Goal: Feedback & Contribution: Submit feedback/report problem

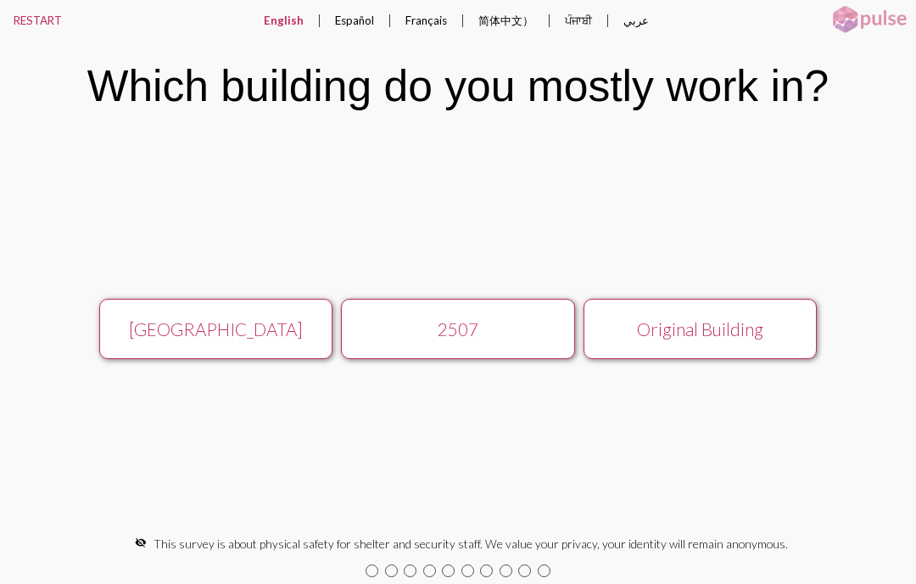
click at [190, 327] on div "[GEOGRAPHIC_DATA]" at bounding box center [216, 329] width 209 height 20
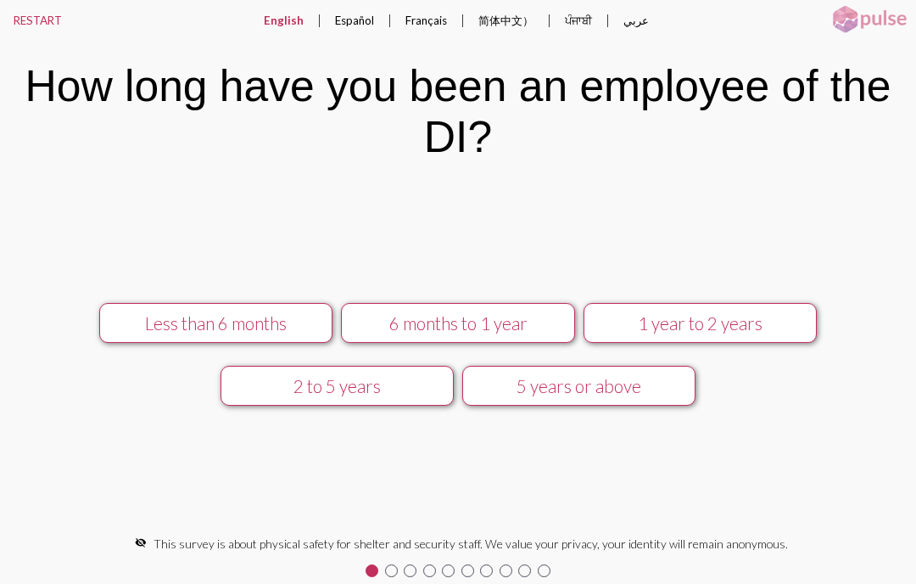
click at [523, 379] on div "5 years or above" at bounding box center [579, 386] width 209 height 20
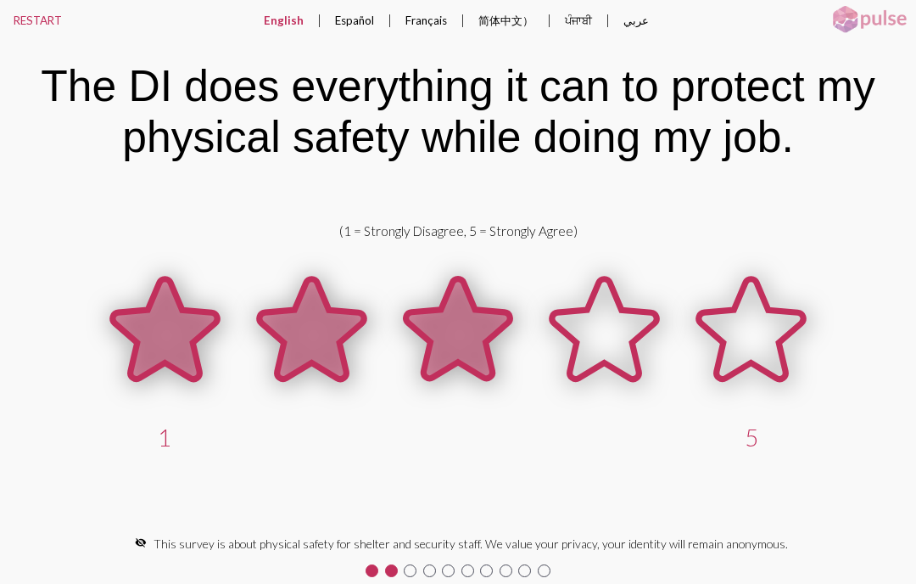
click at [428, 356] on icon at bounding box center [457, 329] width 104 height 100
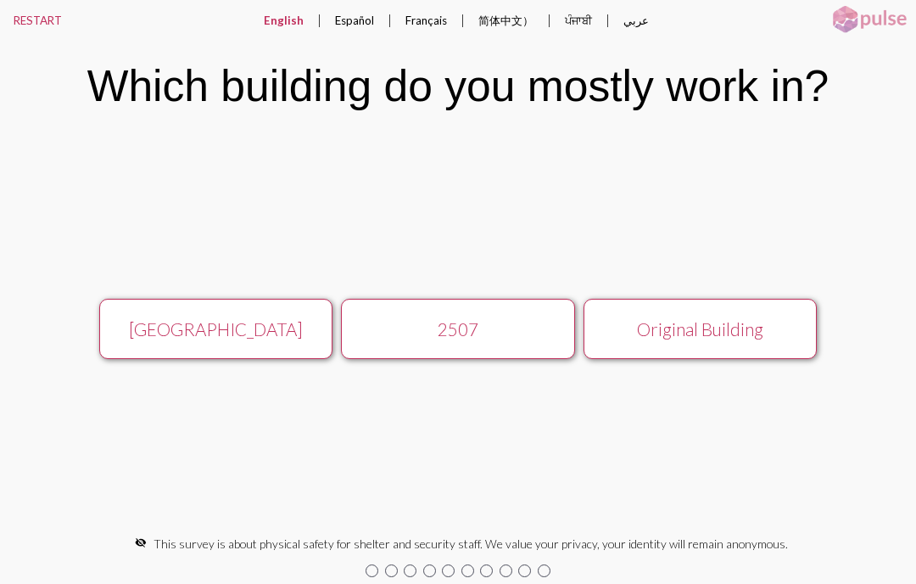
click at [218, 321] on div "[GEOGRAPHIC_DATA]" at bounding box center [216, 329] width 209 height 20
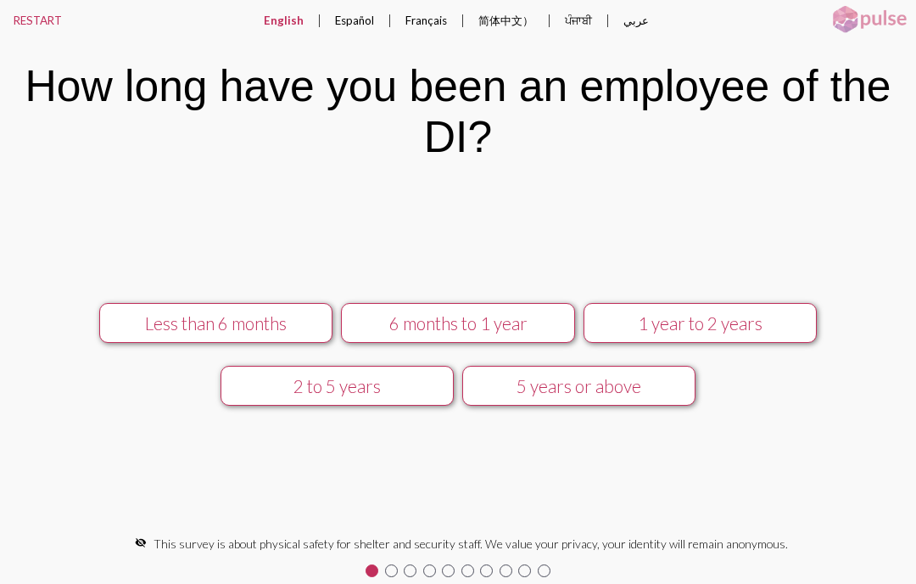
click at [522, 383] on div "5 years or above" at bounding box center [579, 386] width 209 height 20
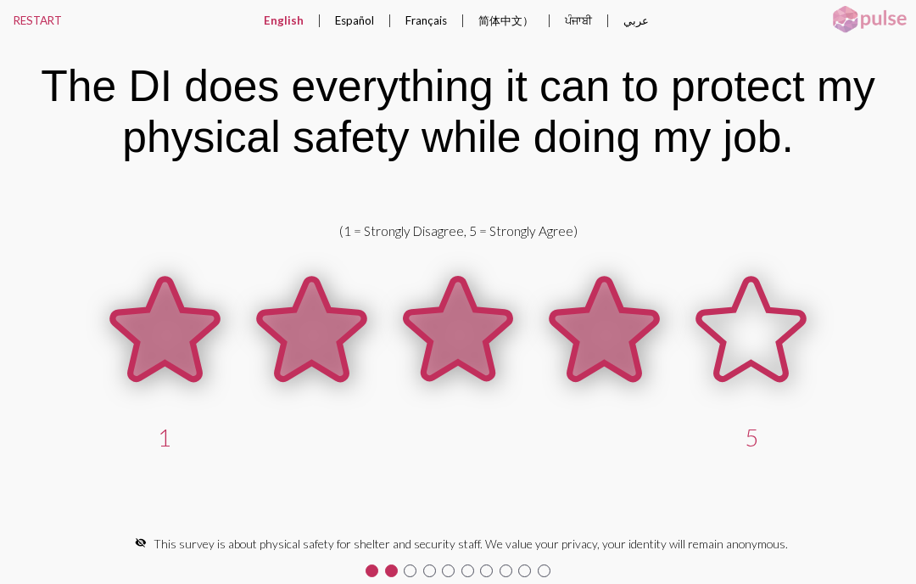
click at [600, 333] on icon at bounding box center [604, 329] width 104 height 100
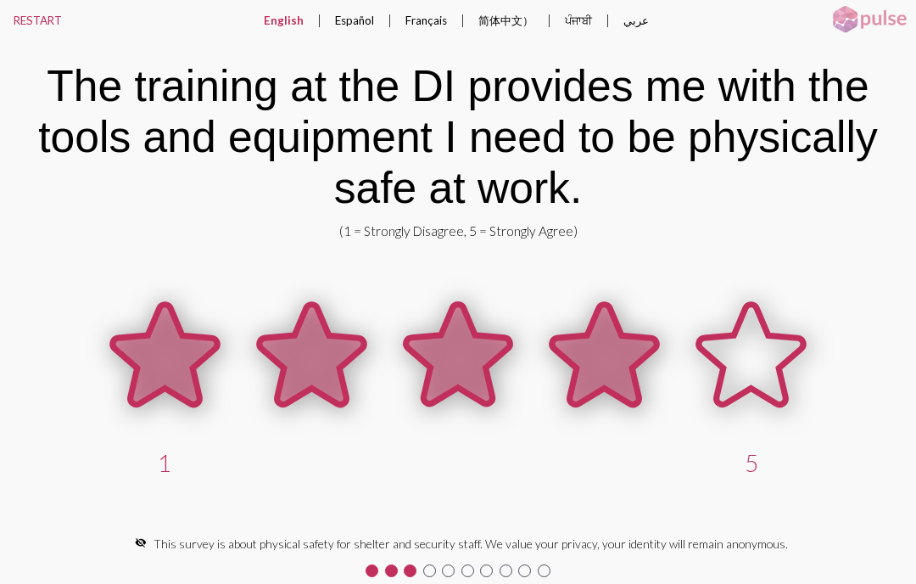
click at [589, 347] on icon at bounding box center [604, 354] width 104 height 100
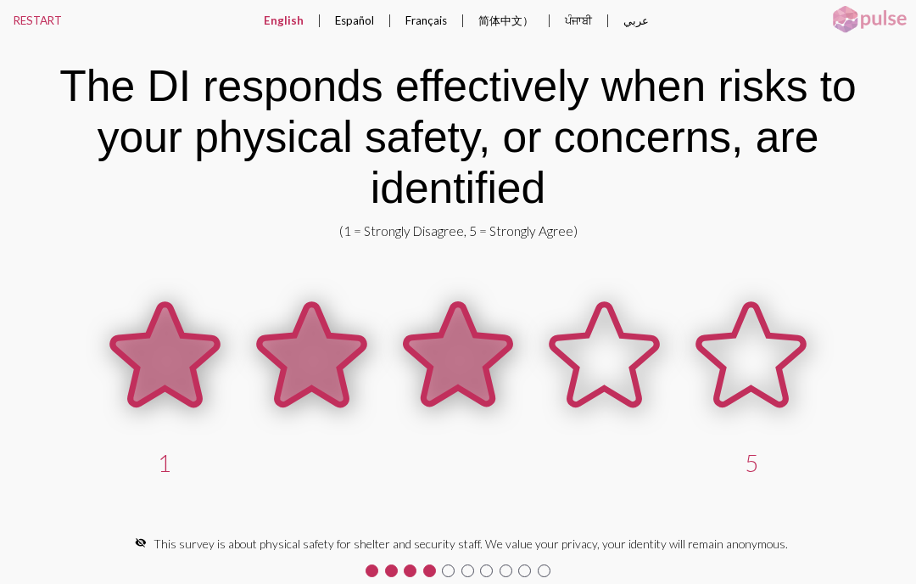
click at [438, 356] on icon at bounding box center [457, 354] width 104 height 100
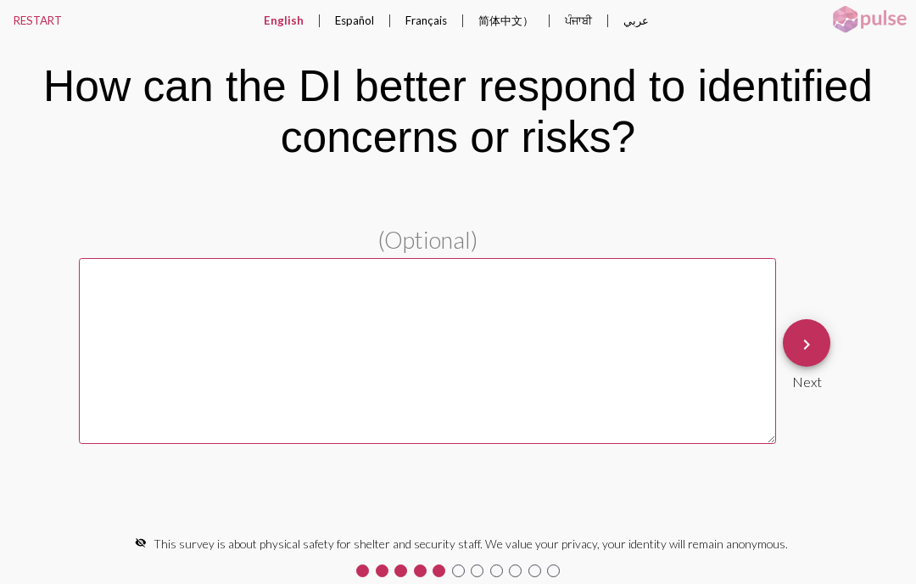
click at [153, 299] on textarea at bounding box center [427, 350] width 697 height 185
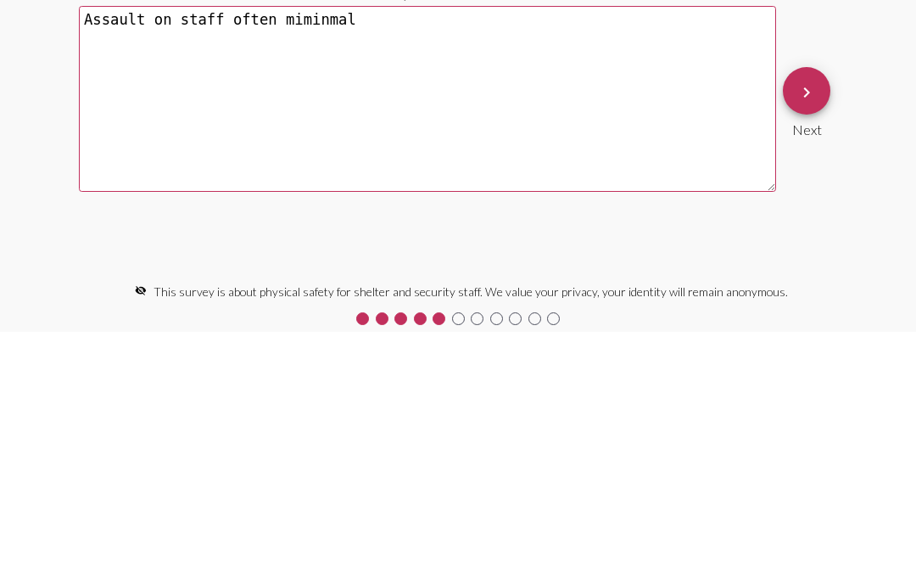
type textarea "Assault on staff often miminmal"
click at [812, 334] on mat-icon "keyboard_arrow_right" at bounding box center [806, 344] width 20 height 20
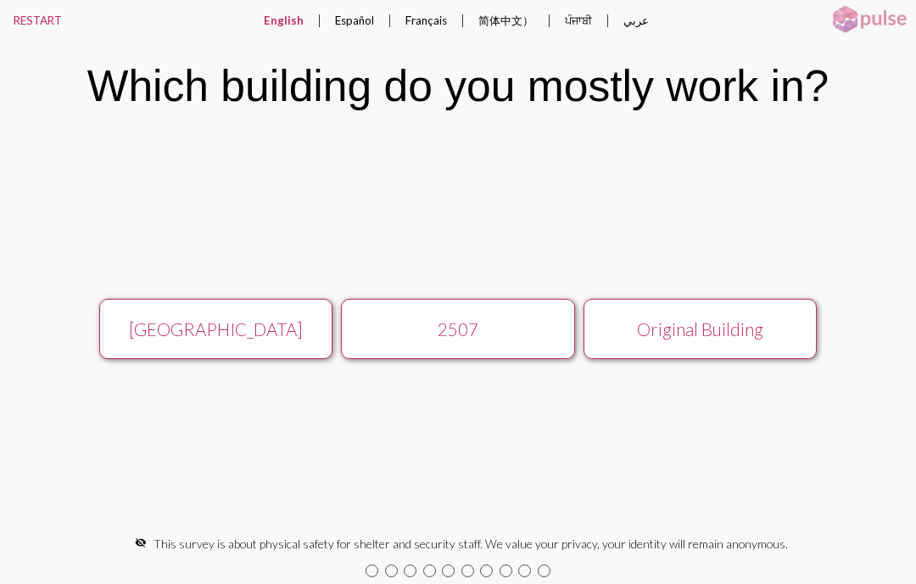
click at [185, 333] on div "[GEOGRAPHIC_DATA]" at bounding box center [216, 329] width 209 height 20
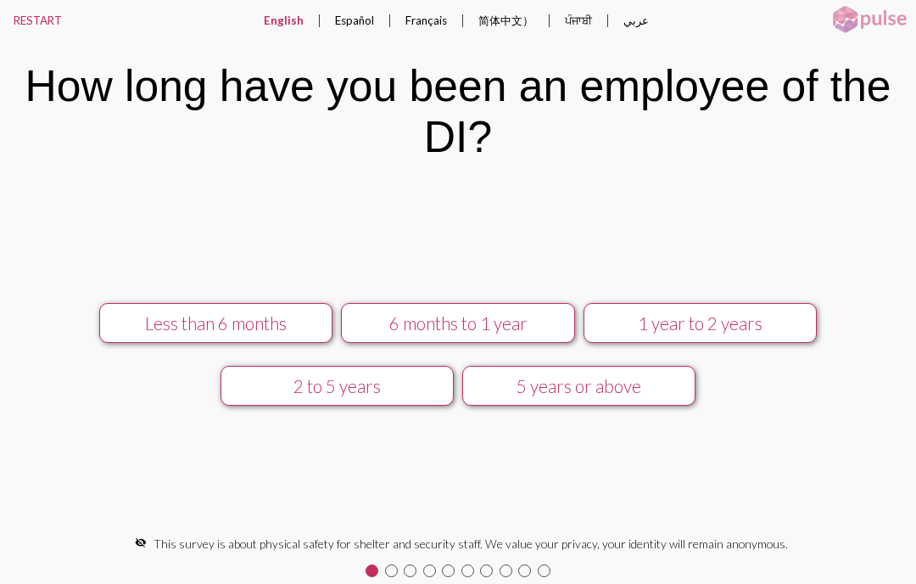
click at [533, 376] on div "5 years or above" at bounding box center [579, 386] width 209 height 20
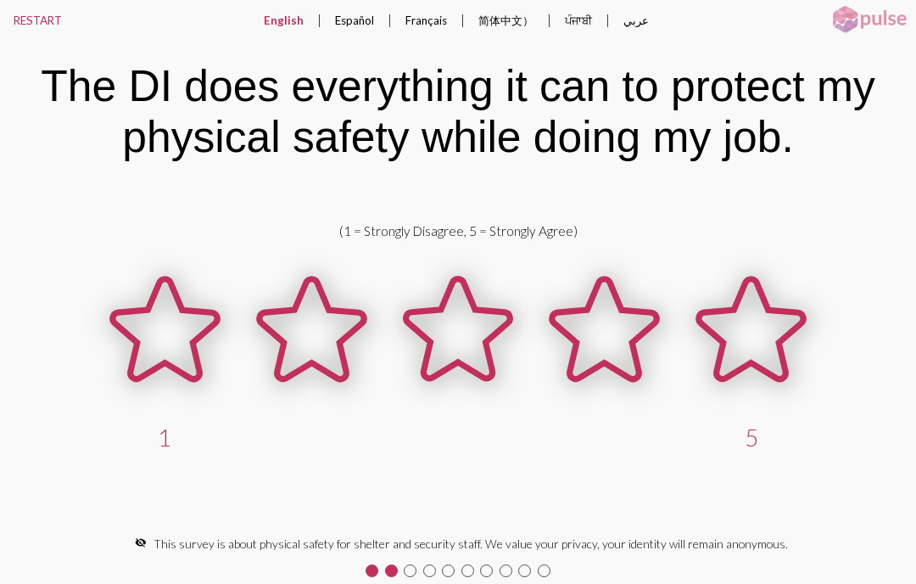
click at [578, 324] on icon at bounding box center [604, 329] width 104 height 100
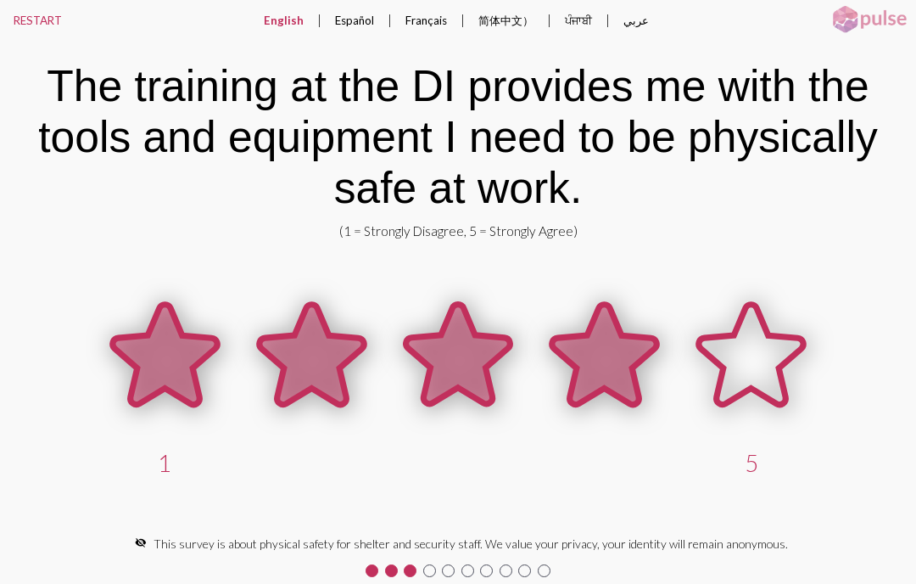
click at [600, 339] on icon at bounding box center [604, 354] width 104 height 100
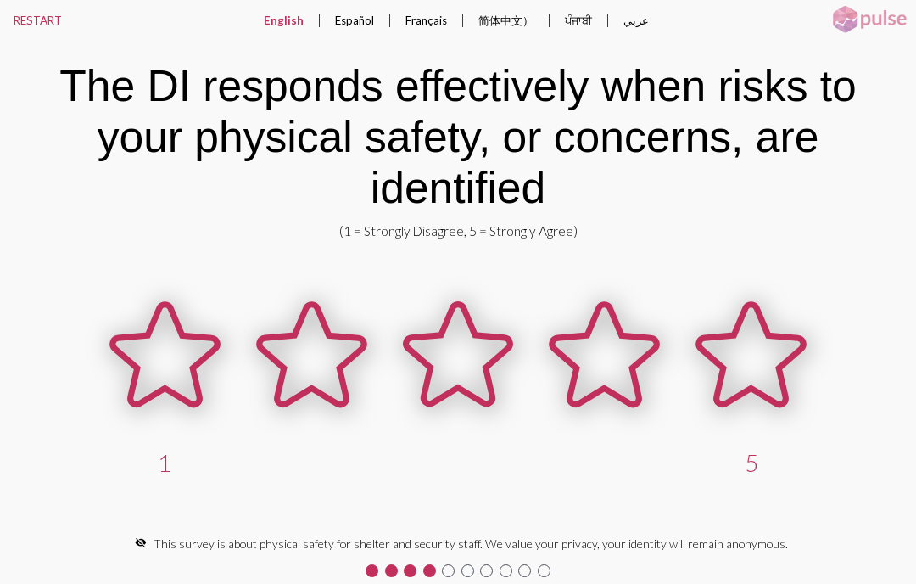
click at [443, 374] on icon at bounding box center [457, 354] width 104 height 100
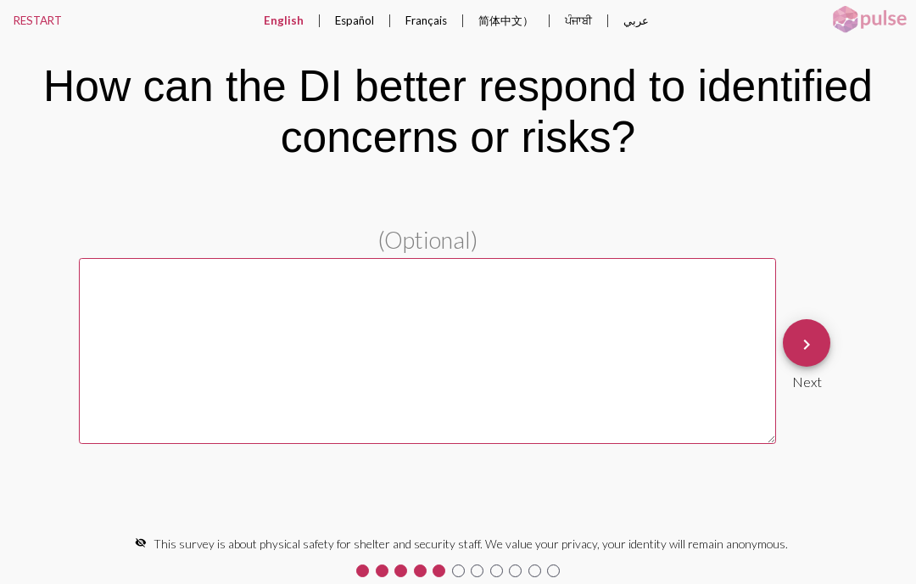
click at [133, 296] on textarea at bounding box center [427, 350] width 697 height 185
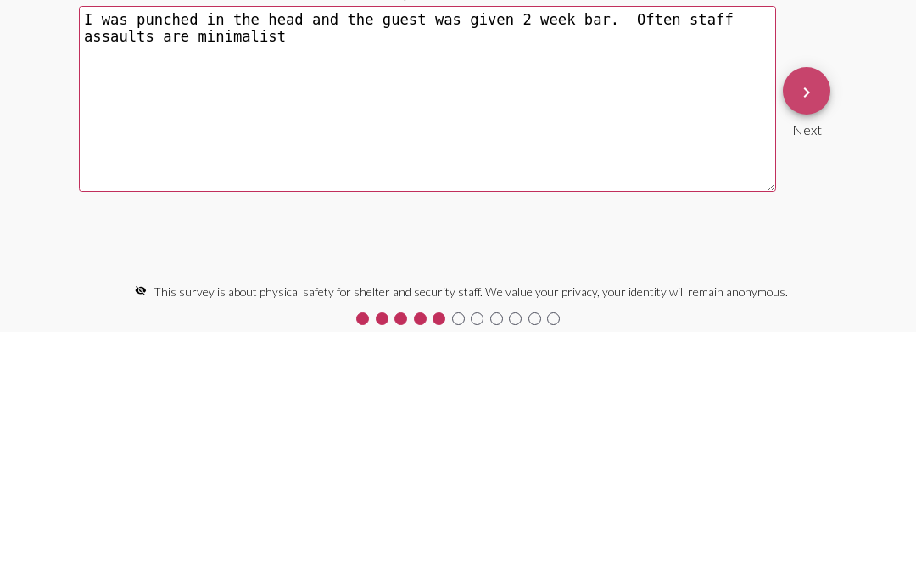
type textarea "I was punched in the head and the guest was given 2 week bar. Often staff assau…"
click at [811, 334] on mat-icon "keyboard_arrow_right" at bounding box center [806, 344] width 20 height 20
